Goal: Find specific page/section: Find specific page/section

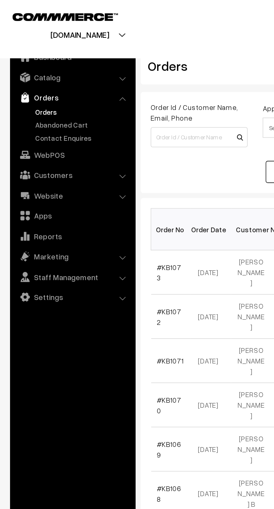
click at [45, 69] on link "Abandoned Cart" at bounding box center [45, 70] width 55 height 6
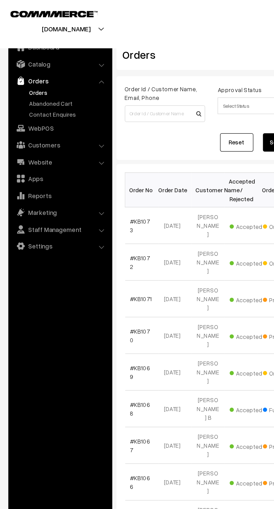
click at [52, 68] on link "Abandoned Cart" at bounding box center [45, 70] width 55 height 6
